Goal: Check status: Check status

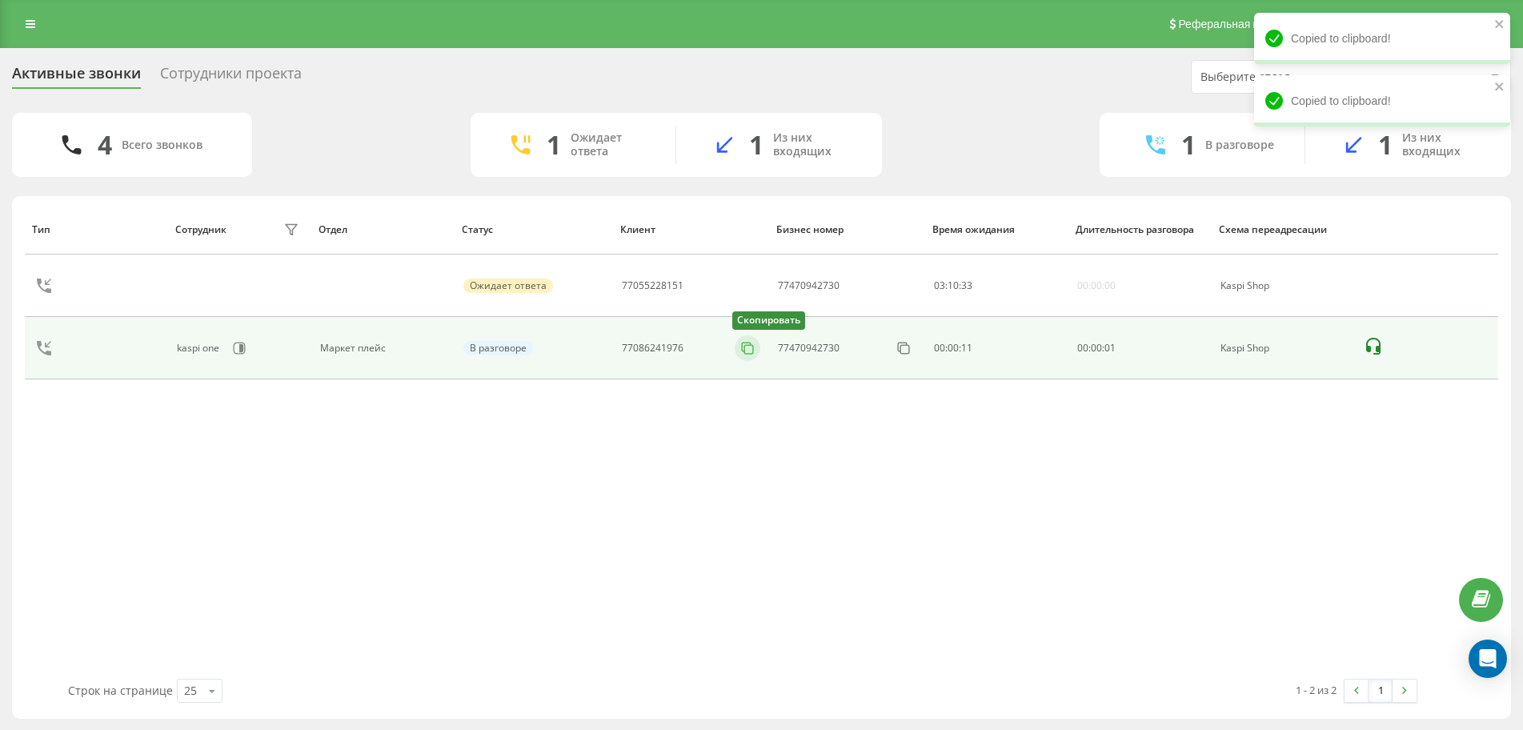
click at [738, 350] on button at bounding box center [748, 348] width 26 height 18
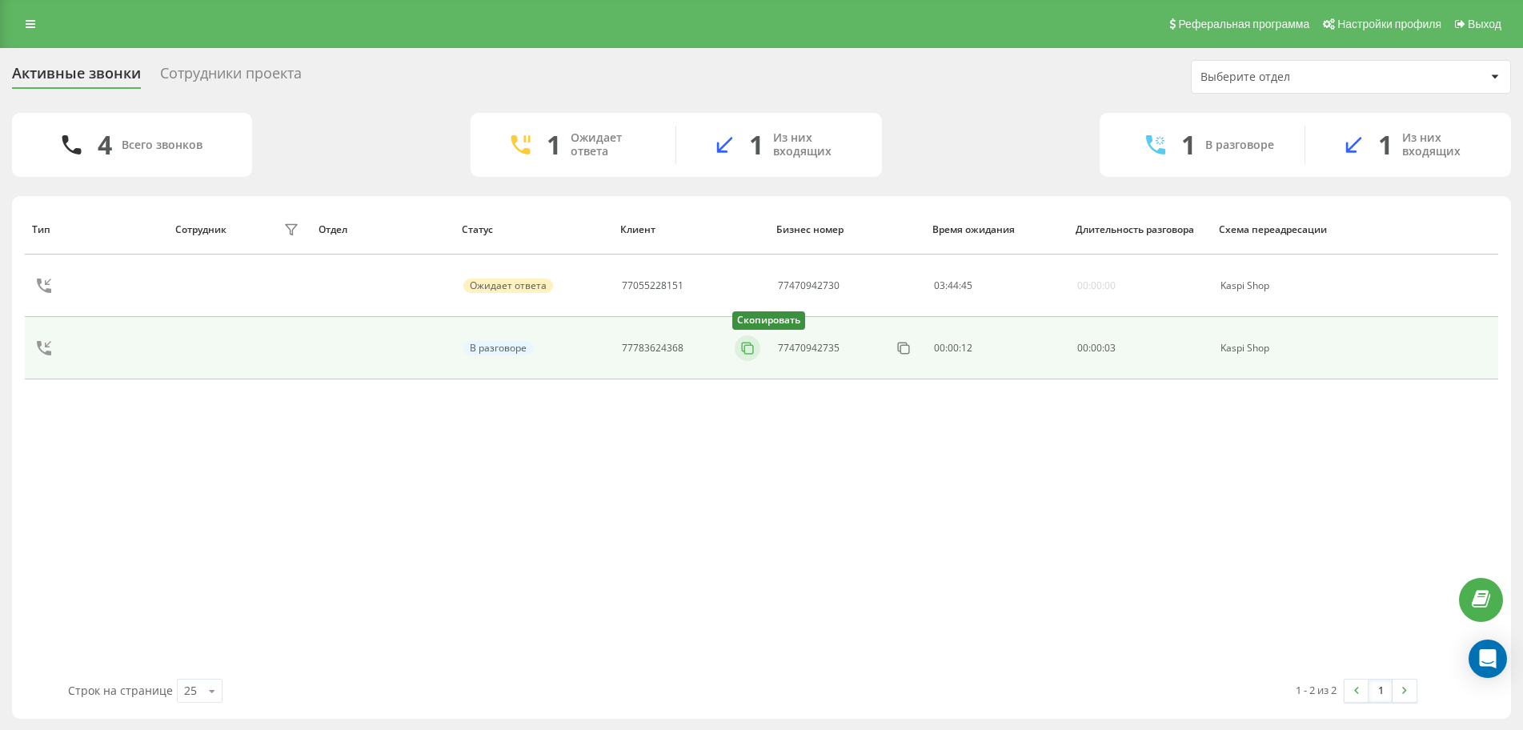
click at [735, 342] on button at bounding box center [748, 348] width 26 height 18
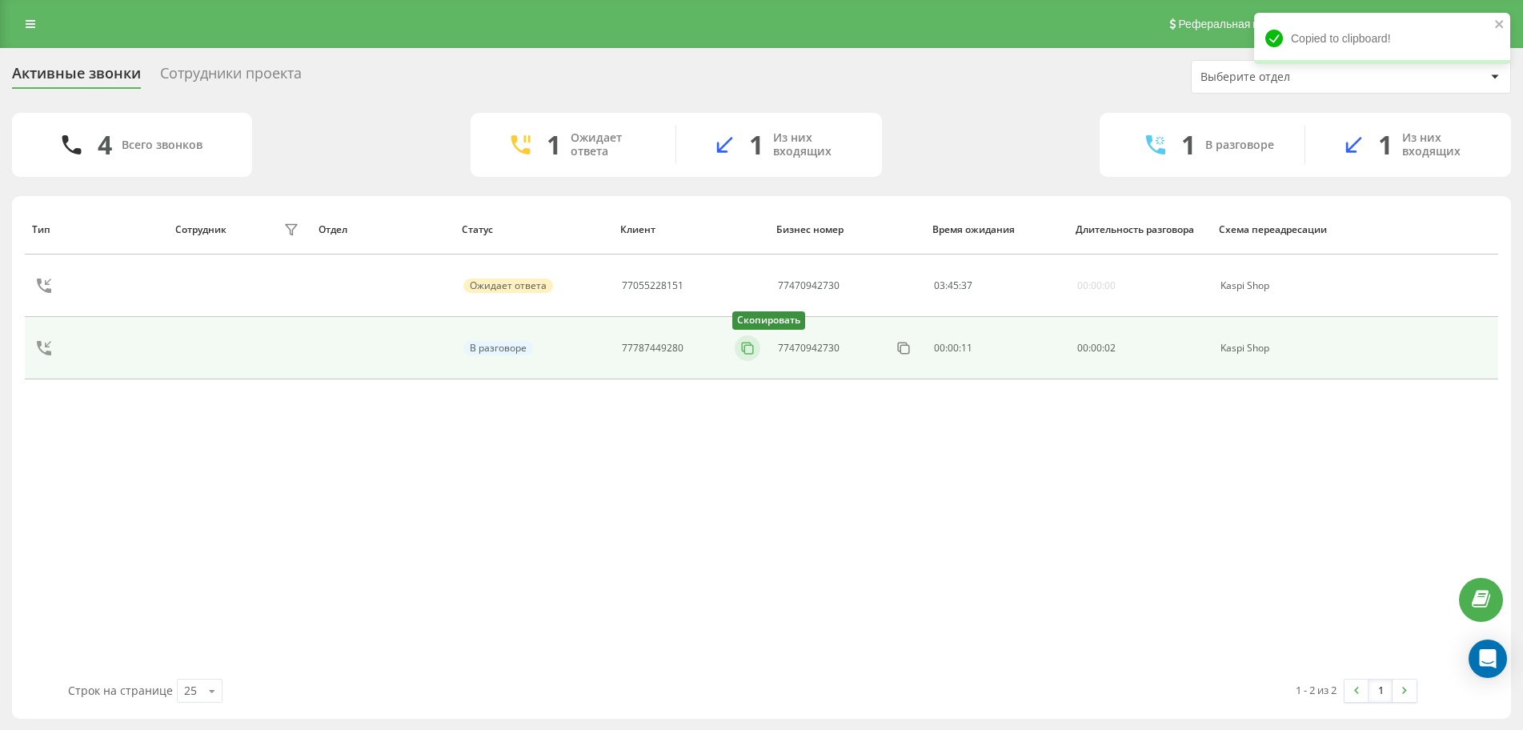
click at [747, 350] on icon at bounding box center [747, 348] width 16 height 16
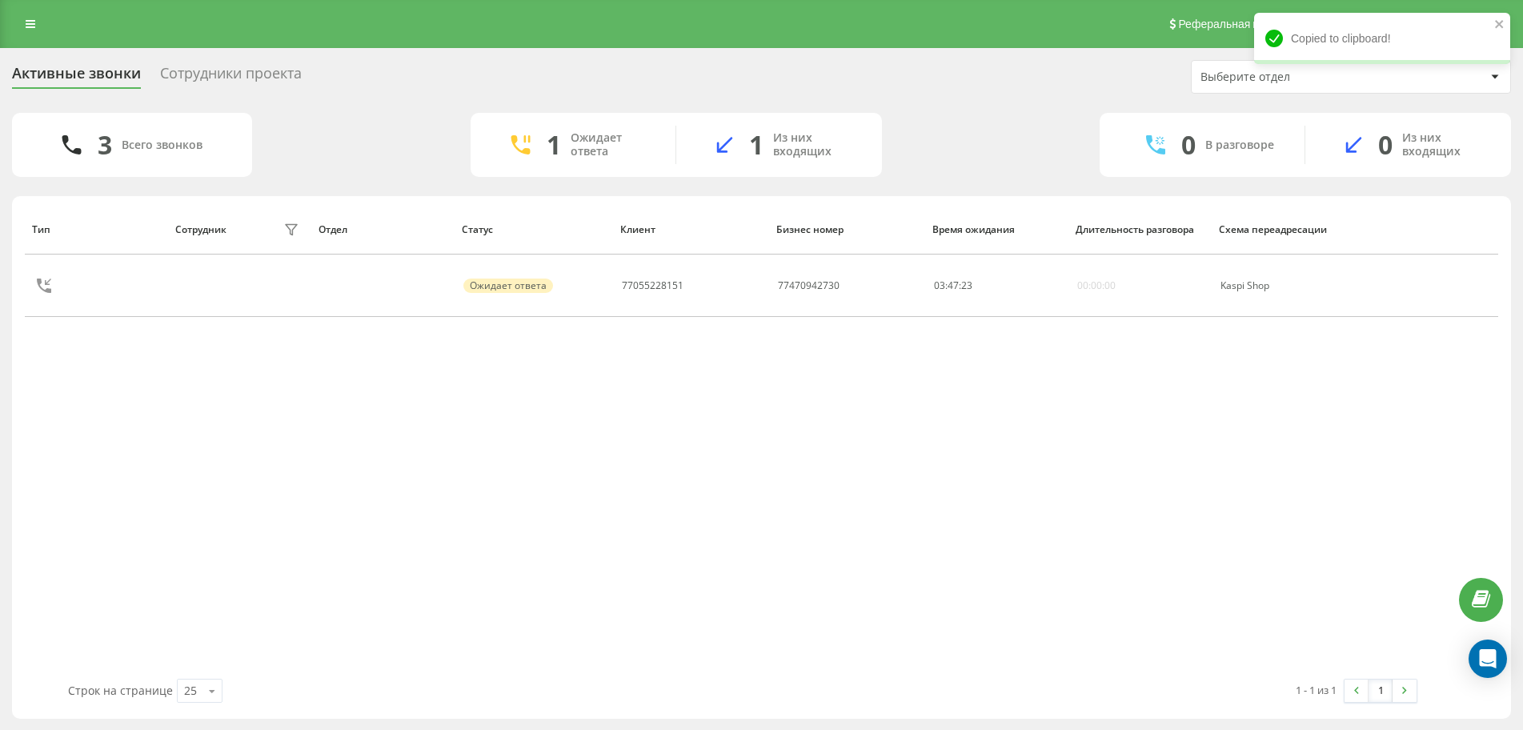
click at [46, 25] on div "Реферальная программа Настройки профиля Выход" at bounding box center [761, 24] width 1523 height 48
click at [32, 27] on icon at bounding box center [31, 23] width 10 height 11
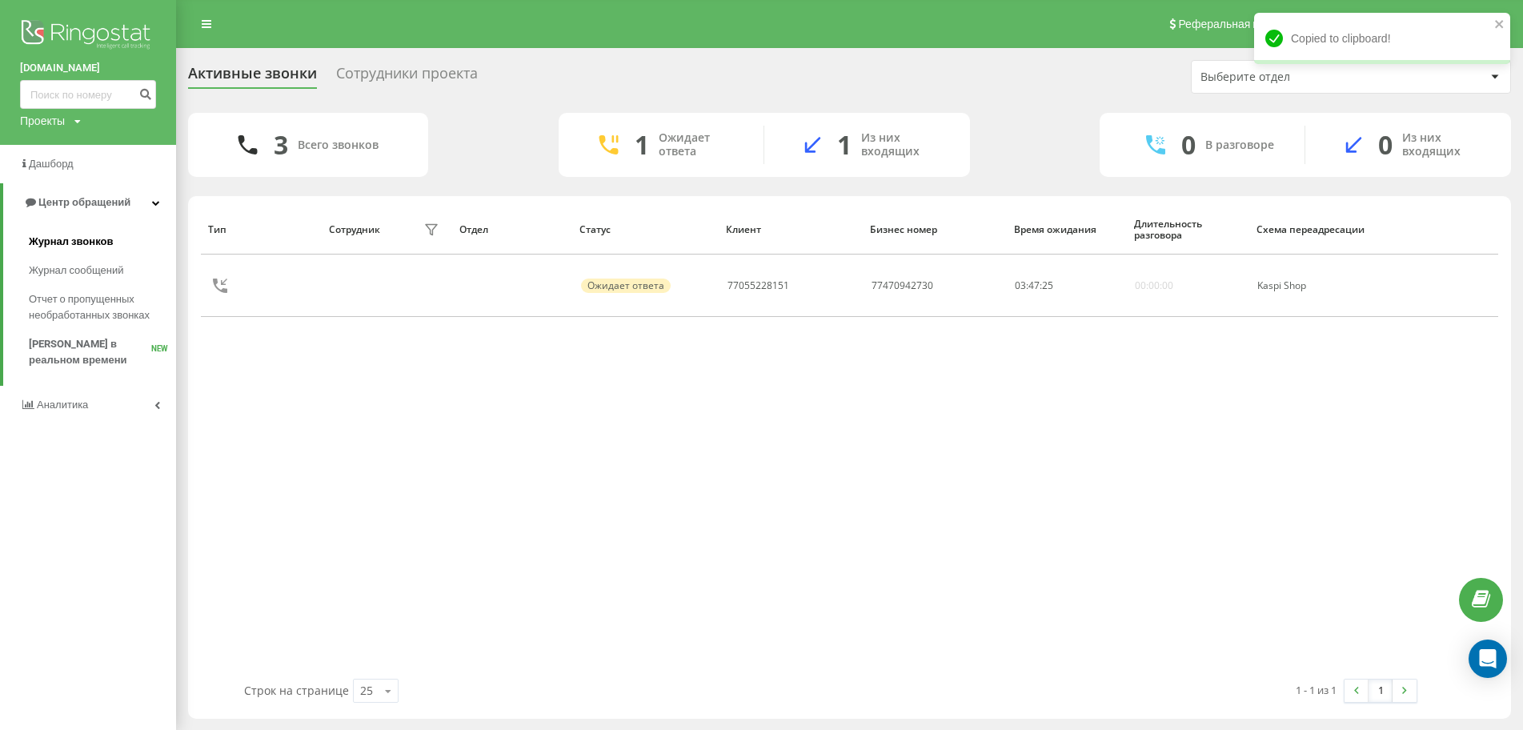
click at [99, 240] on span "Журнал звонков" at bounding box center [71, 242] width 84 height 16
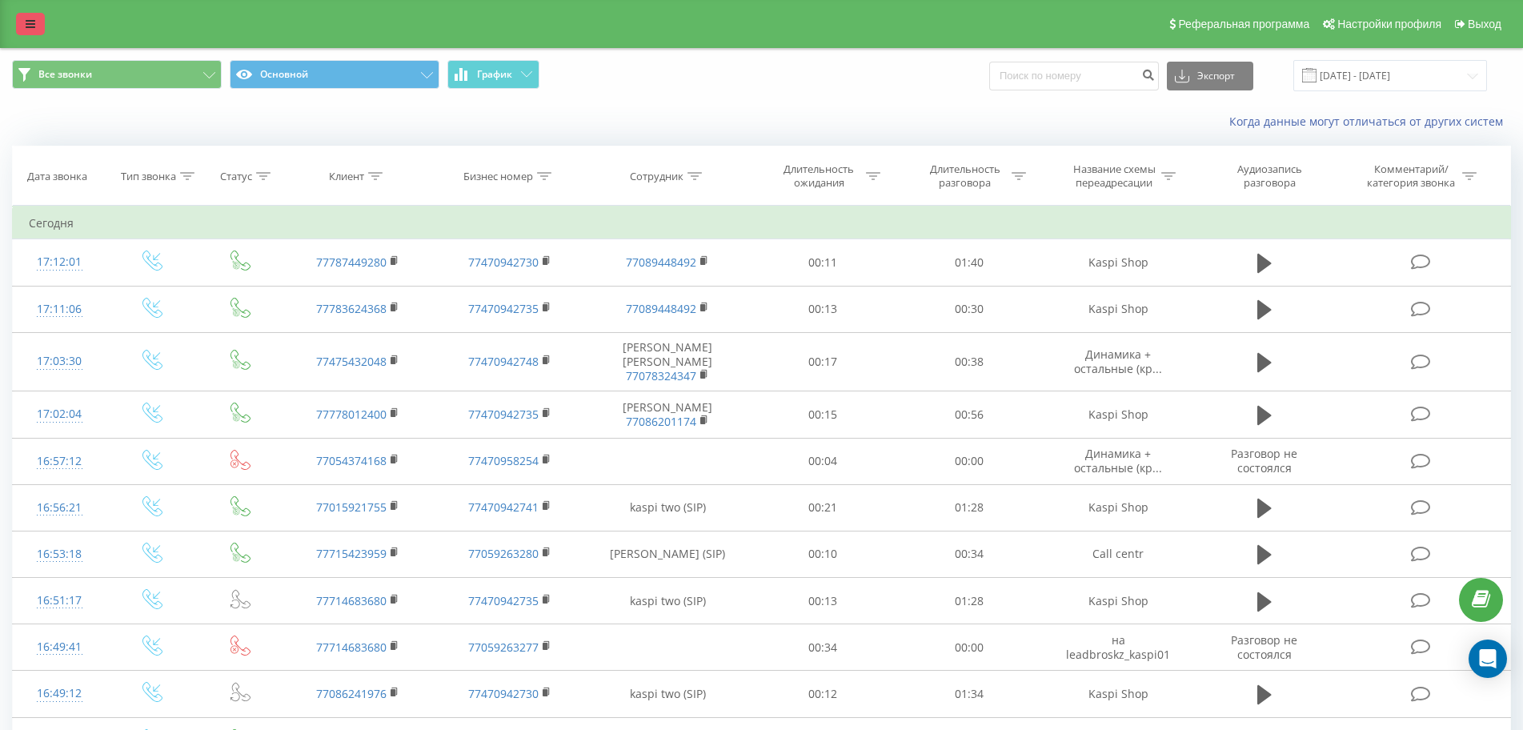
click at [31, 22] on icon at bounding box center [31, 23] width 10 height 11
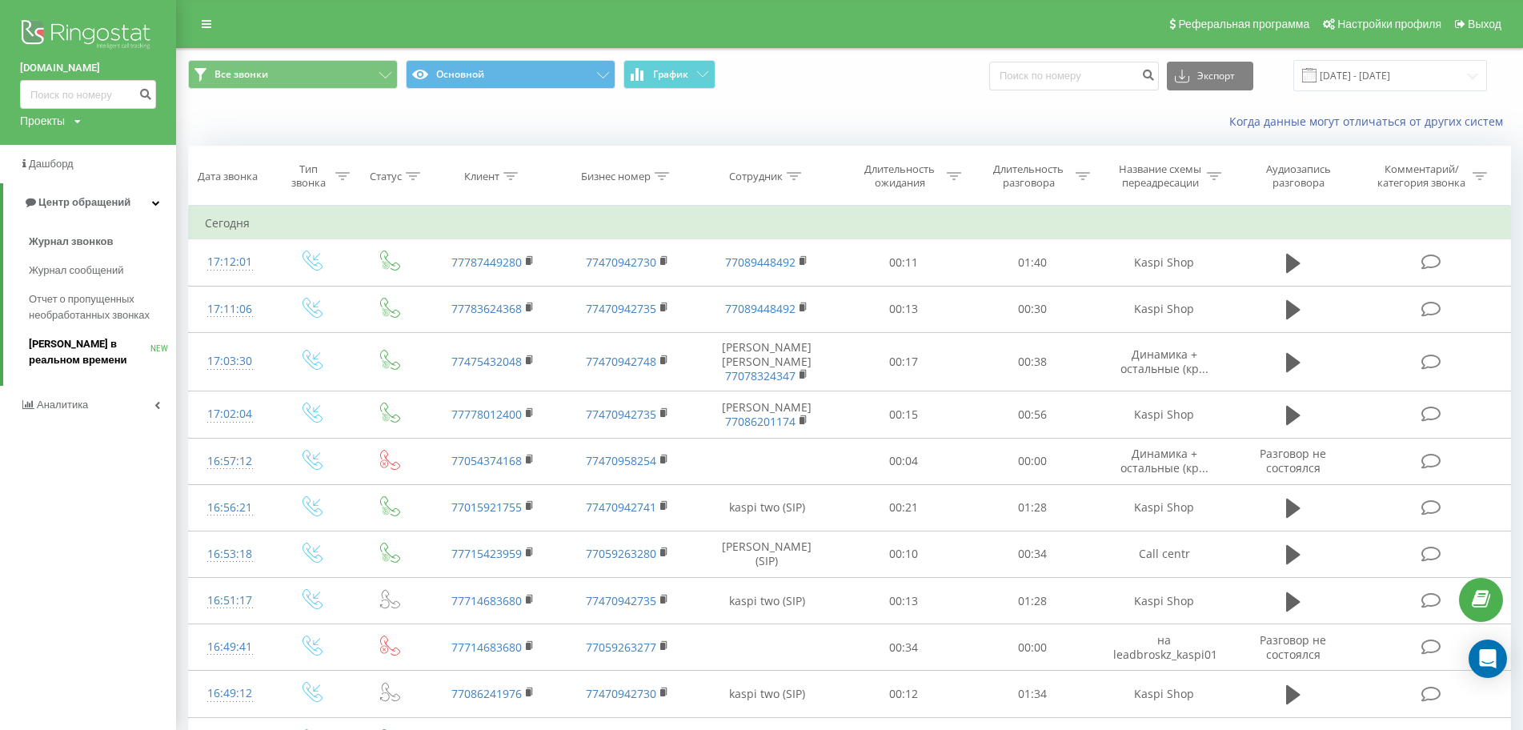
click at [107, 352] on span "[PERSON_NAME] в реальном времени" at bounding box center [90, 352] width 122 height 32
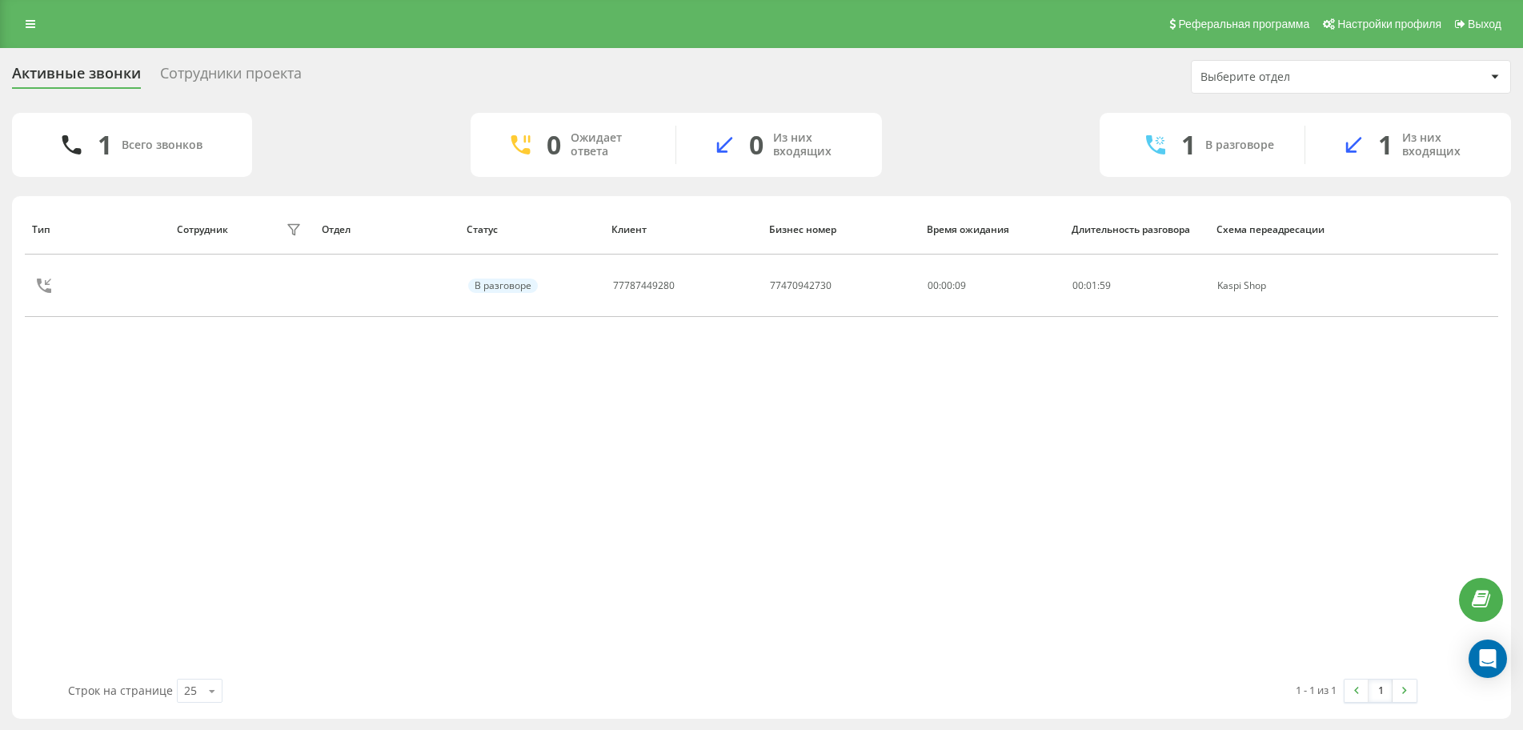
click at [0, 0] on icon at bounding box center [0, 0] width 0 height 0
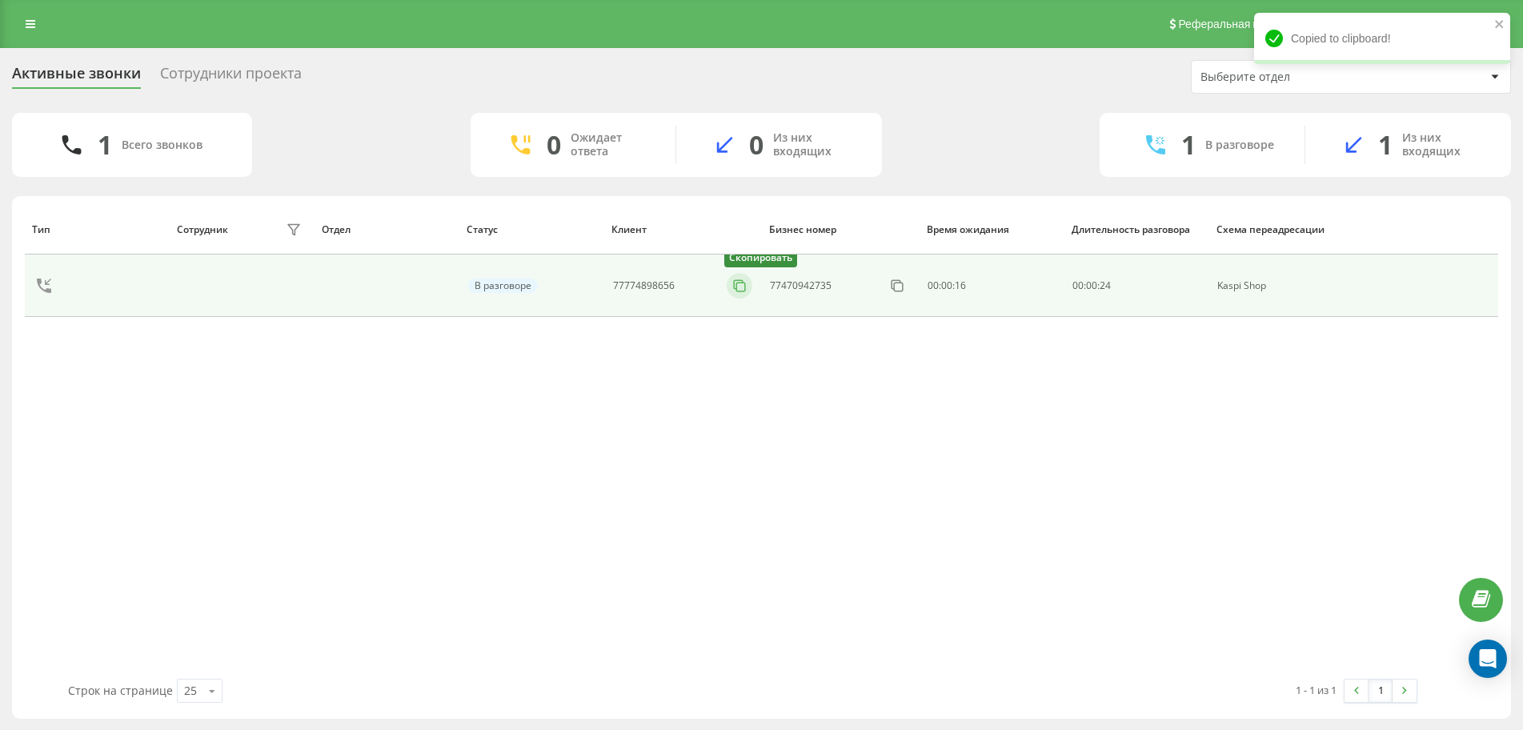
click at [731, 290] on button at bounding box center [740, 286] width 26 height 18
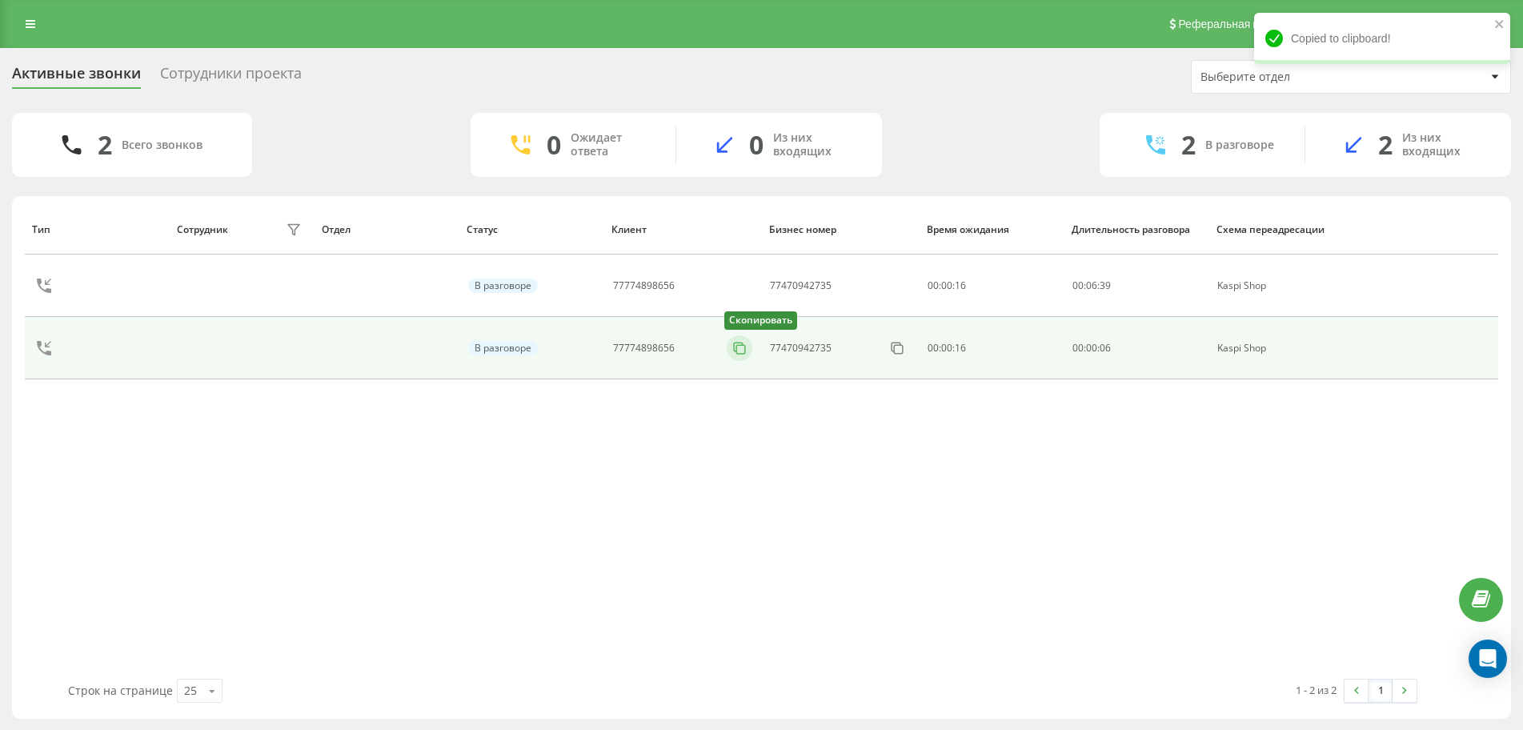
click at [744, 352] on icon at bounding box center [739, 348] width 16 height 16
click at [744, 353] on rect at bounding box center [741, 349] width 9 height 9
